Goal: Task Accomplishment & Management: Manage account settings

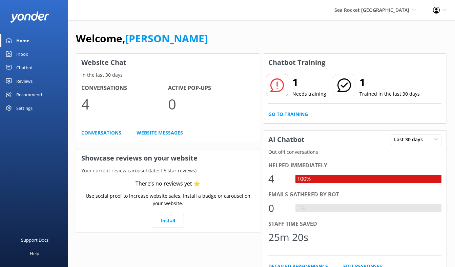
click at [29, 79] on div "Reviews" at bounding box center [24, 81] width 16 height 14
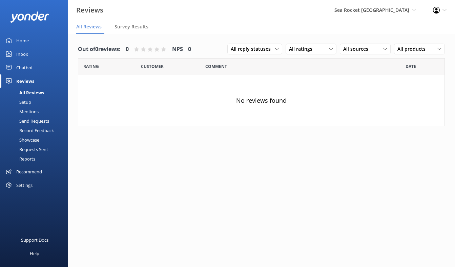
click at [25, 101] on div "Setup" at bounding box center [17, 101] width 27 height 9
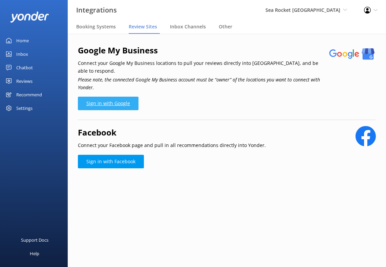
click at [108, 97] on link "Sign in with Google" at bounding box center [108, 104] width 61 height 14
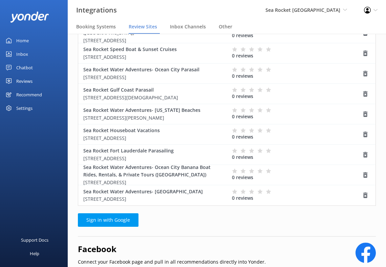
scroll to position [130, 0]
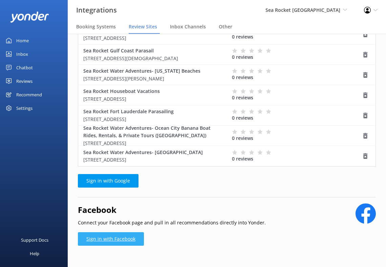
click at [115, 233] on link "Sign in with Facebook" at bounding box center [111, 240] width 66 height 14
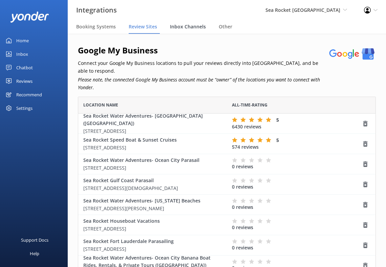
click at [180, 27] on span "Inbox Channels" at bounding box center [188, 26] width 36 height 7
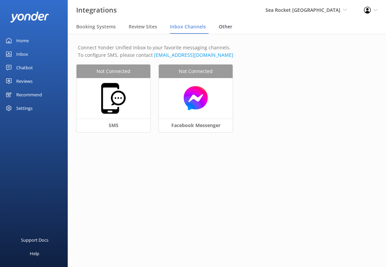
click at [227, 29] on span "Other" at bounding box center [226, 26] width 14 height 7
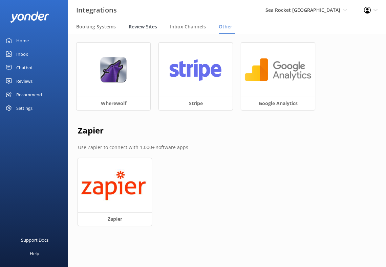
click at [152, 28] on span "Review Sites" at bounding box center [143, 26] width 28 height 7
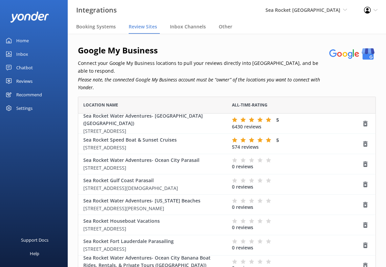
scroll to position [38, 298]
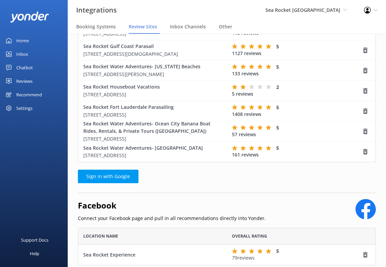
scroll to position [135, 0]
click at [366, 88] on use "grid" at bounding box center [365, 91] width 4 height 6
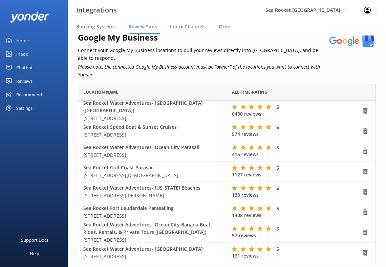
scroll to position [14, 0]
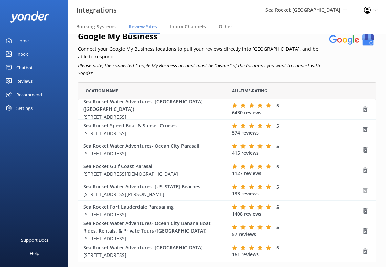
click at [364, 188] on use "grid" at bounding box center [365, 191] width 4 height 6
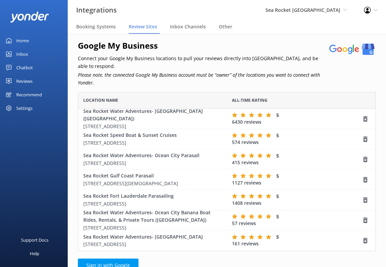
scroll to position [0, 0]
